Goal: Communication & Community: Answer question/provide support

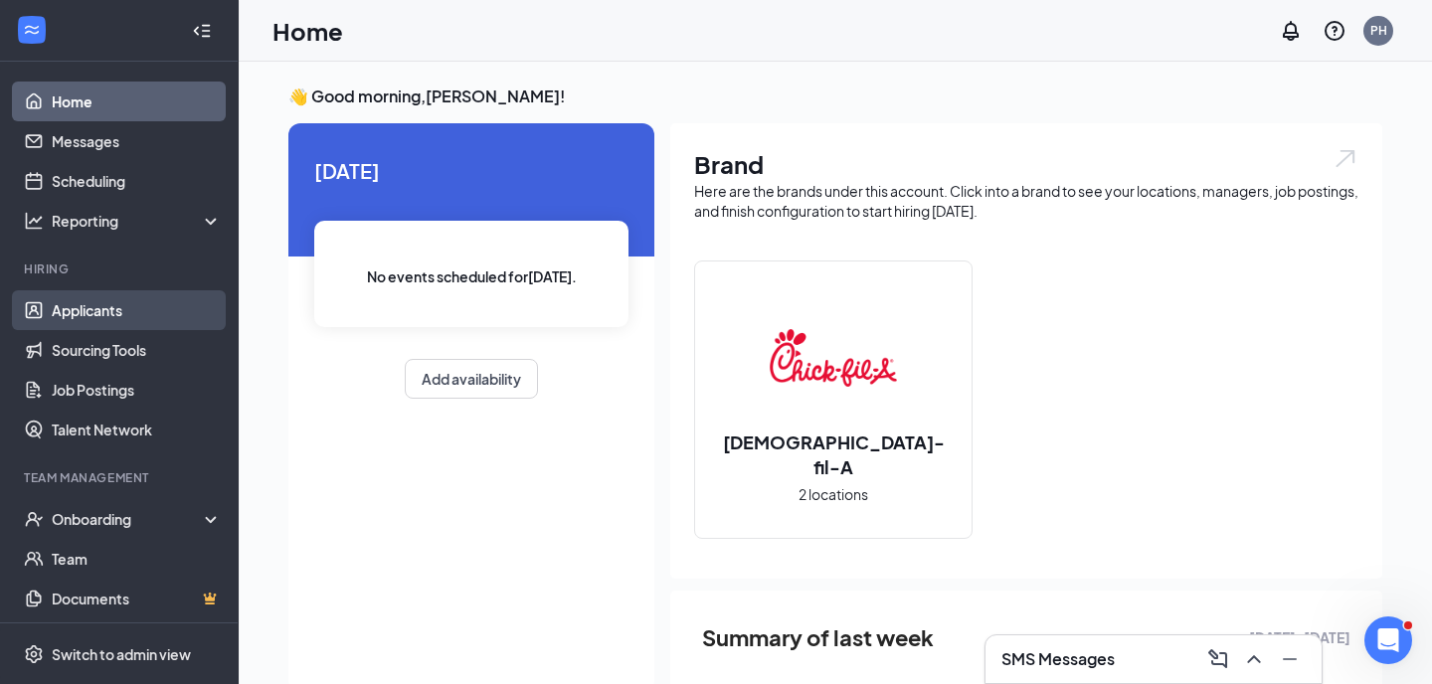
click at [127, 303] on link "Applicants" at bounding box center [137, 310] width 170 height 40
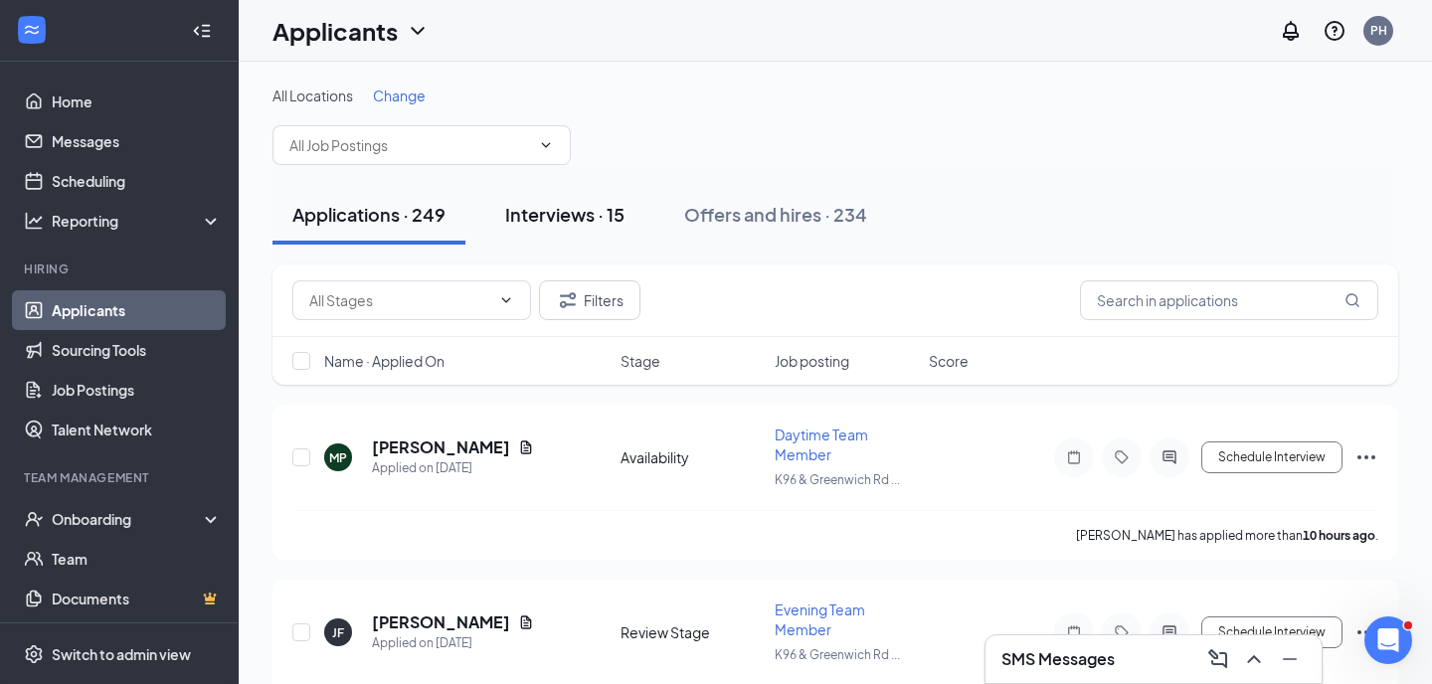
click at [527, 220] on div "Interviews · 15" at bounding box center [564, 214] width 119 height 25
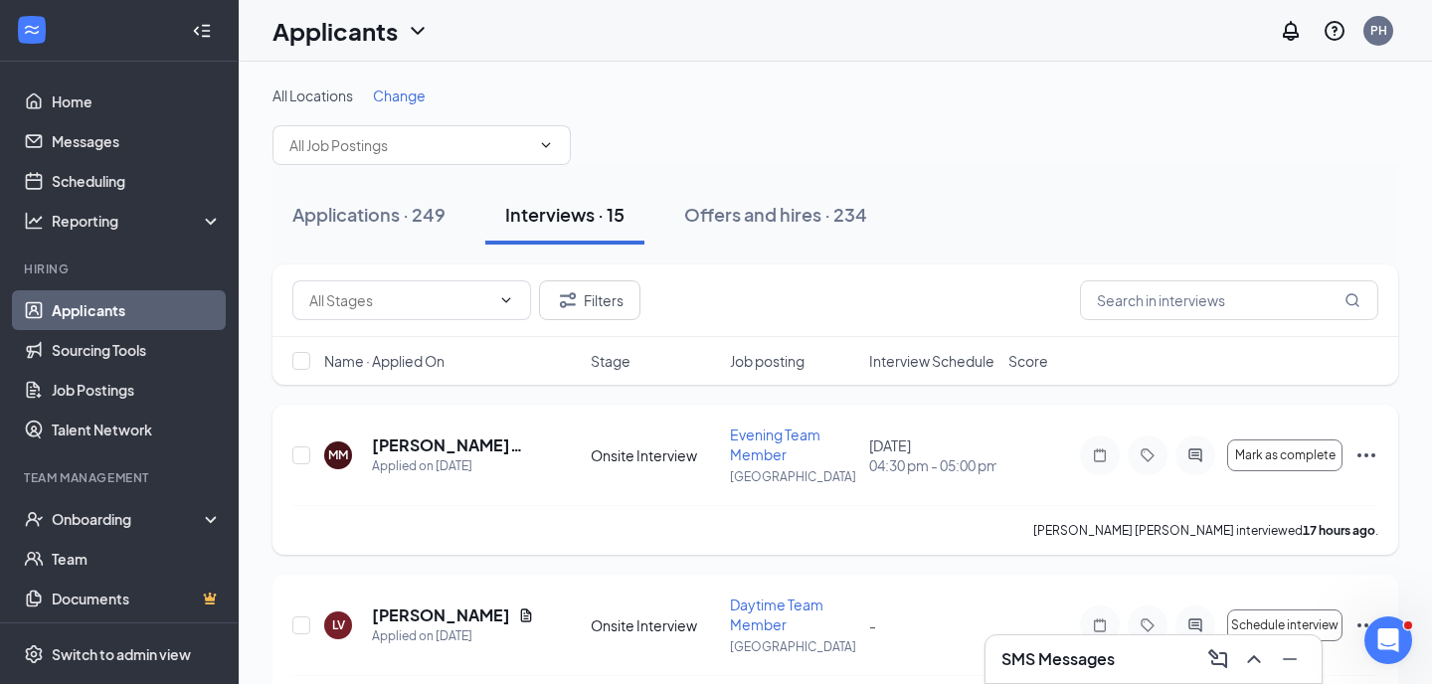
scroll to position [5, 0]
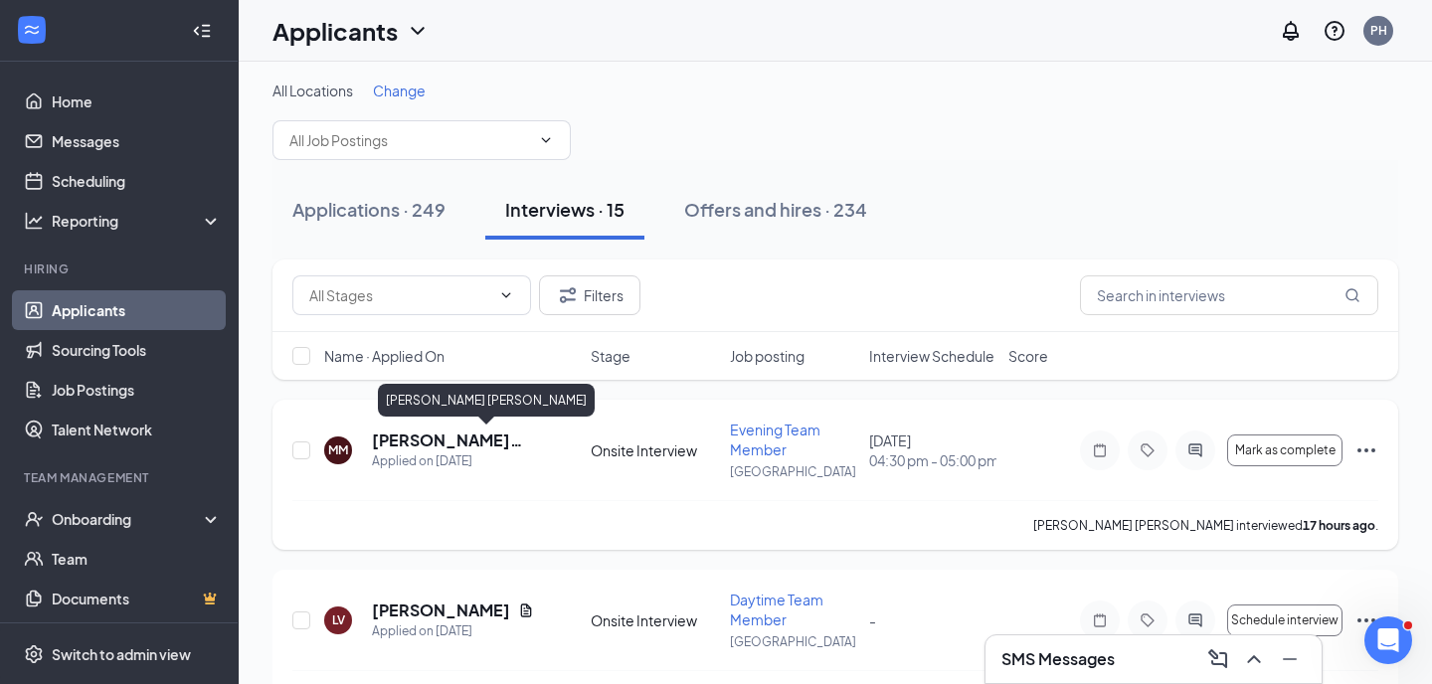
click at [442, 441] on h5 "[PERSON_NAME] [PERSON_NAME]" at bounding box center [454, 441] width 165 height 22
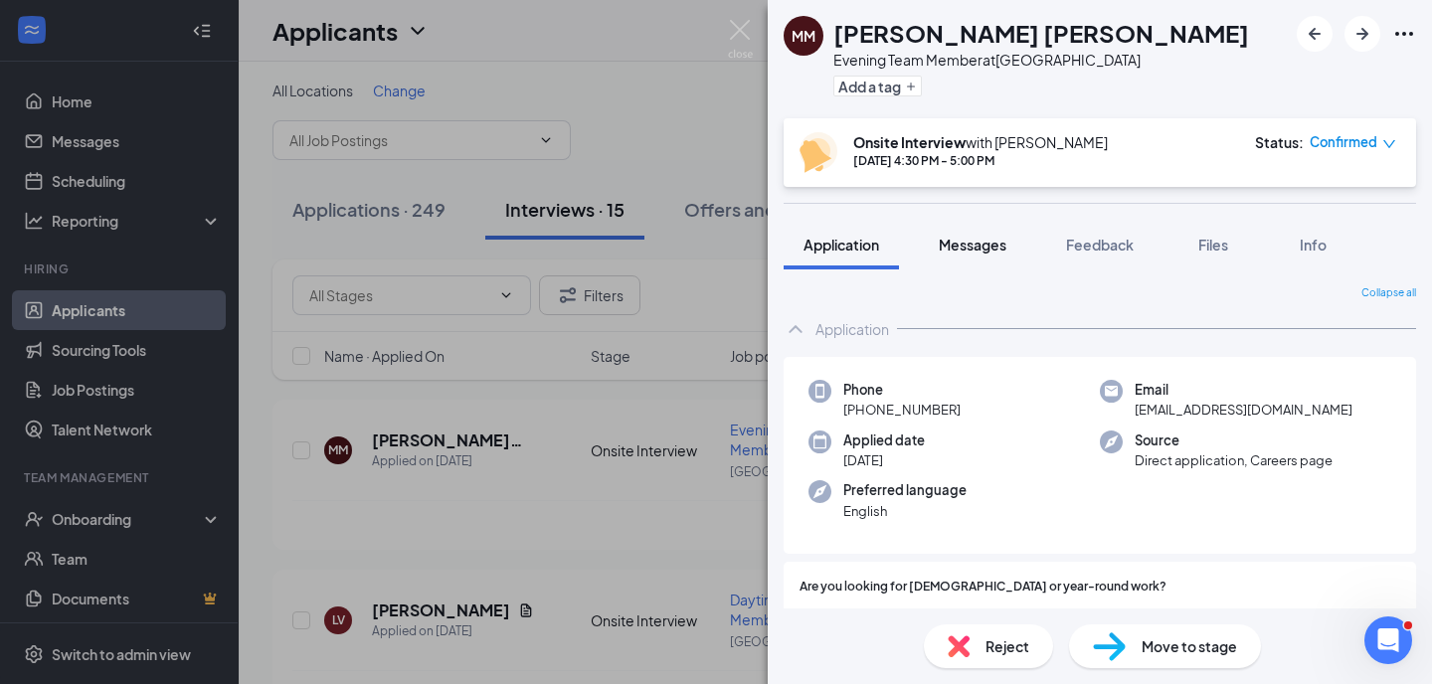
click at [996, 248] on span "Messages" at bounding box center [973, 245] width 68 height 18
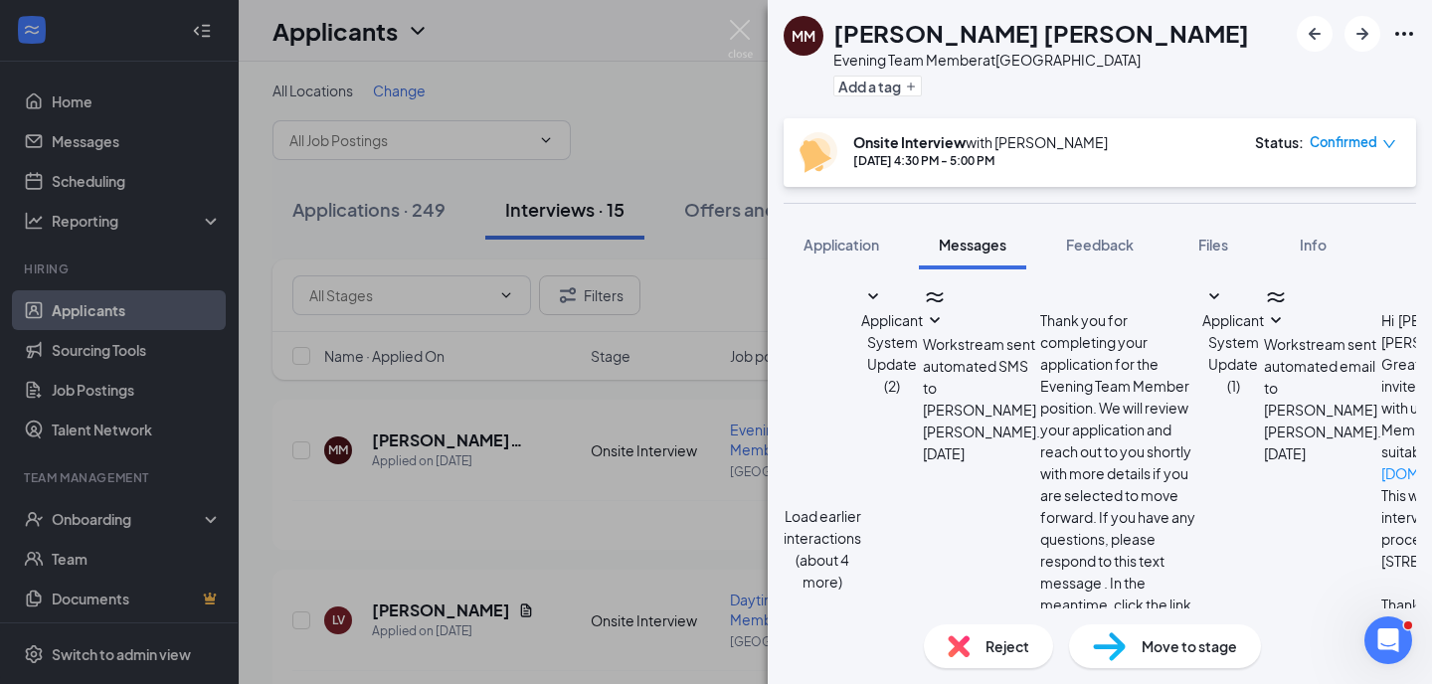
type textarea "Hi [PERSON_NAME]! After talking with [PERSON_NAME], we've decided that we would…"
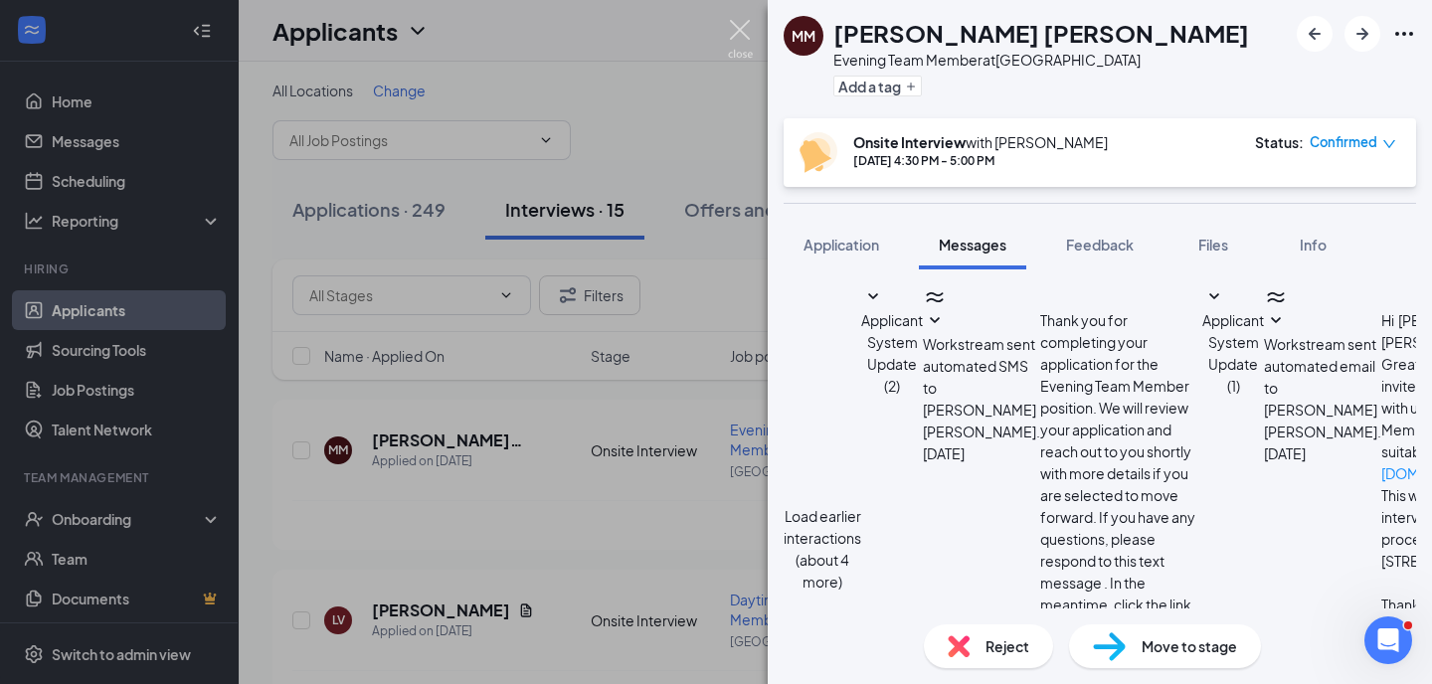
click at [733, 24] on img at bounding box center [740, 39] width 25 height 39
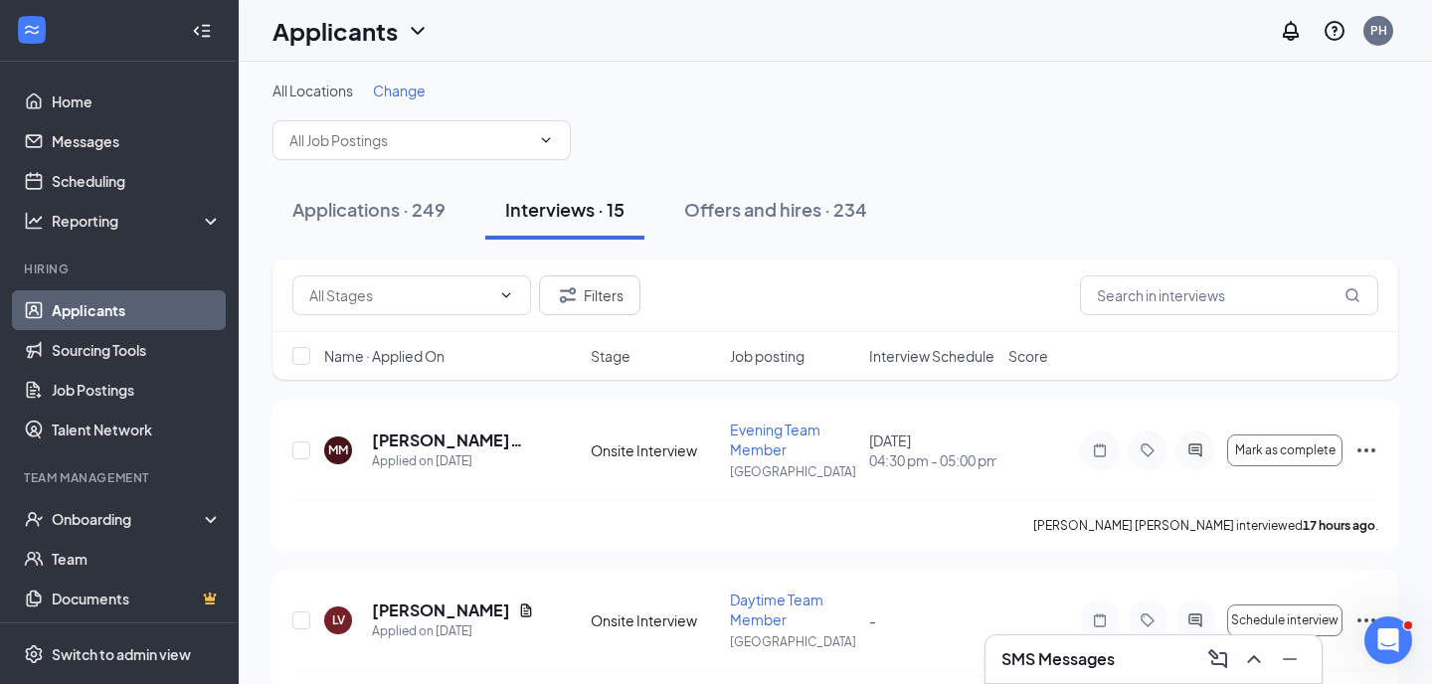
click at [1078, 654] on h3 "SMS Messages" at bounding box center [1058, 660] width 113 height 22
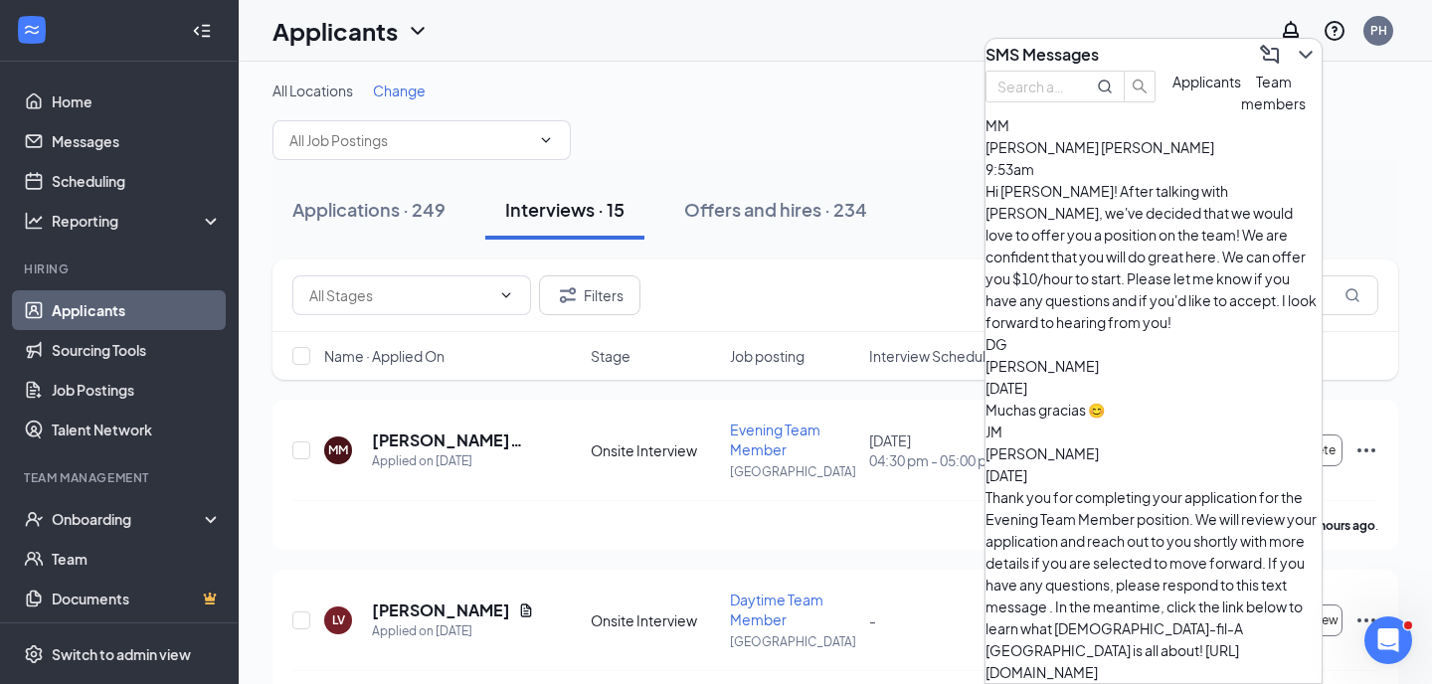
click at [1200, 180] on div "[PERSON_NAME] [PERSON_NAME] 9:53am" at bounding box center [1154, 158] width 336 height 44
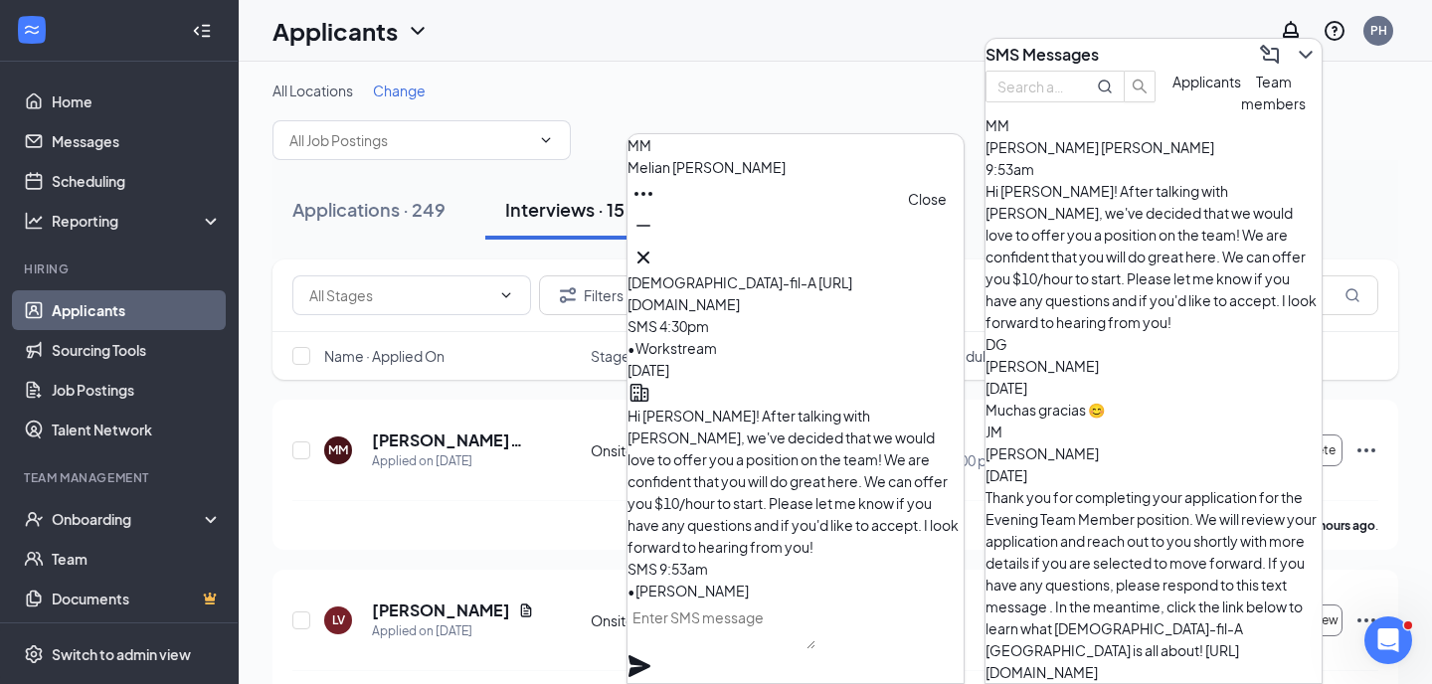
click at [655, 250] on icon "Cross" at bounding box center [644, 258] width 24 height 24
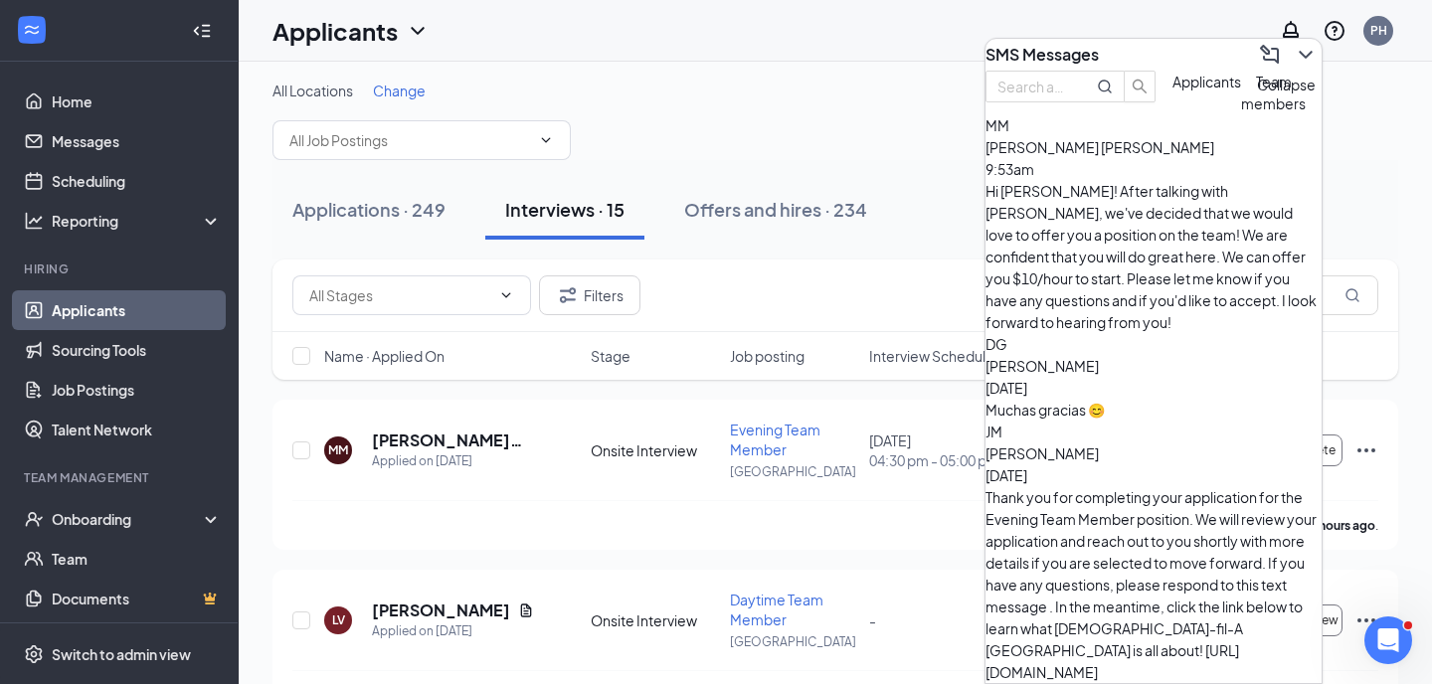
click at [1295, 43] on icon "ChevronDown" at bounding box center [1306, 55] width 24 height 24
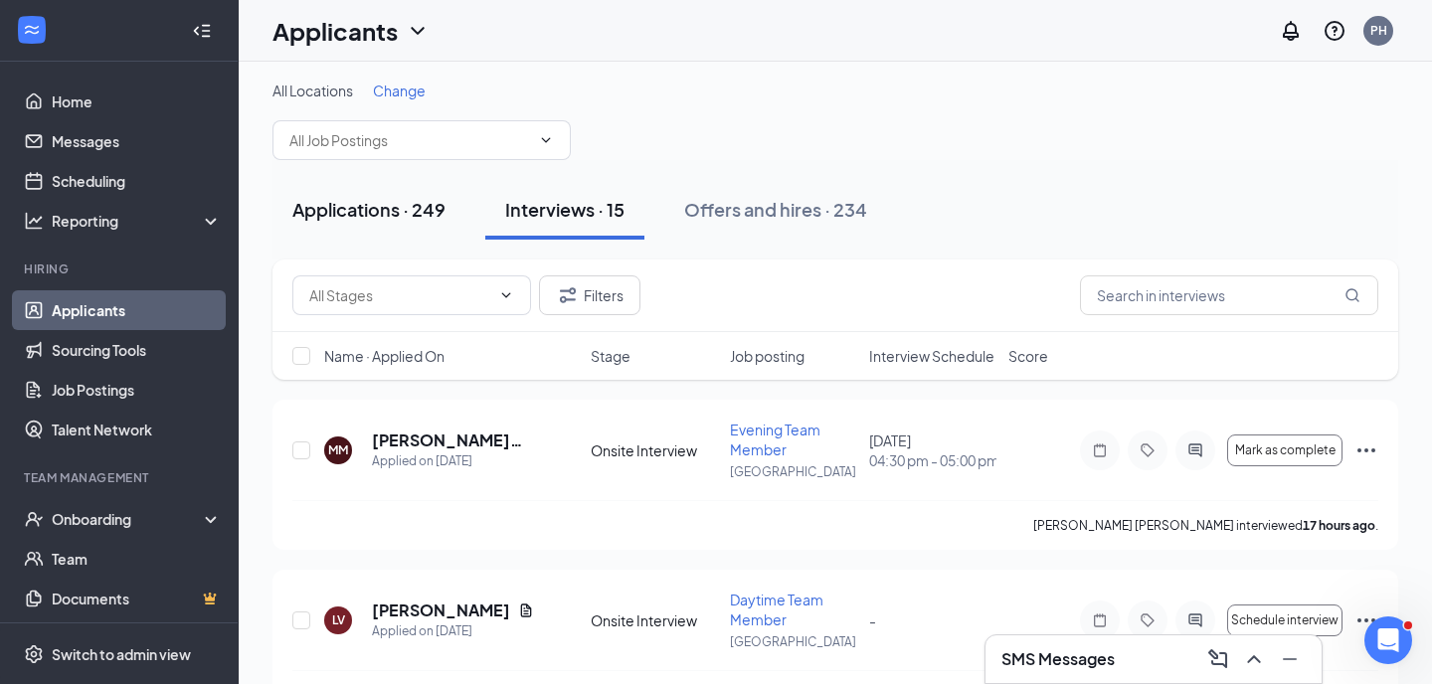
click at [425, 222] on button "Applications · 249" at bounding box center [369, 210] width 193 height 60
